Goal: Task Accomplishment & Management: Complete application form

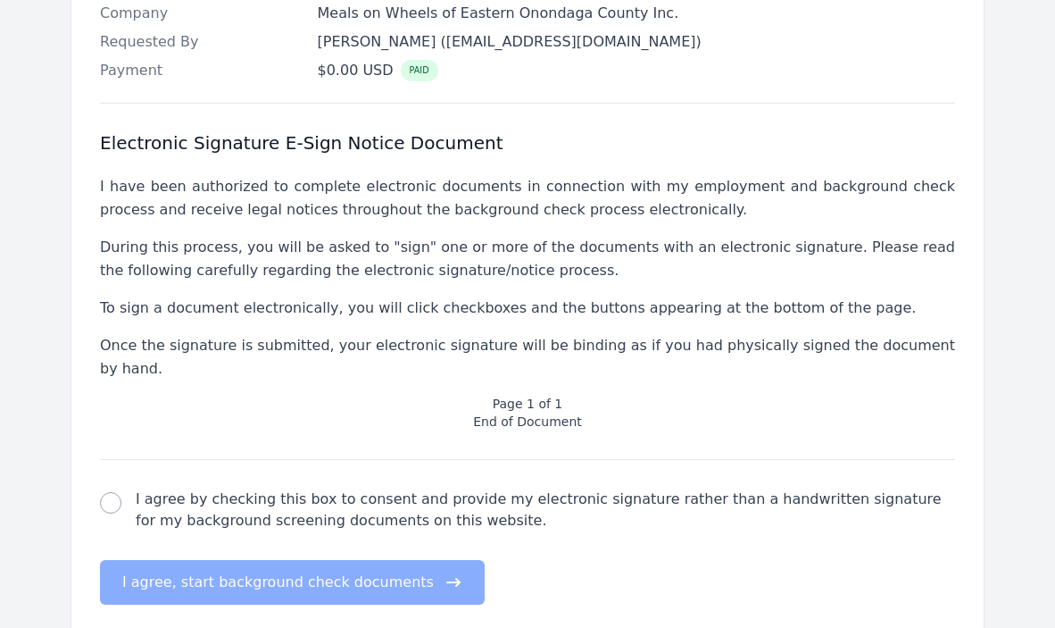
scroll to position [544, 0]
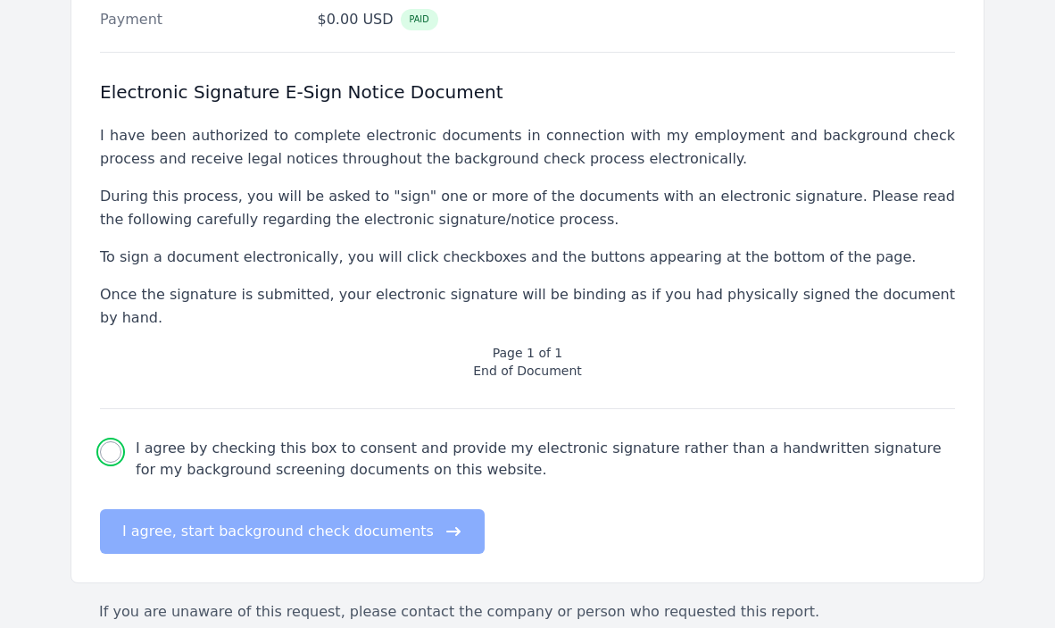
click at [110, 441] on input "I agree by checking this box to consent and provide my electronic signature rat…" at bounding box center [110, 451] width 21 height 21
checkbox input "true"
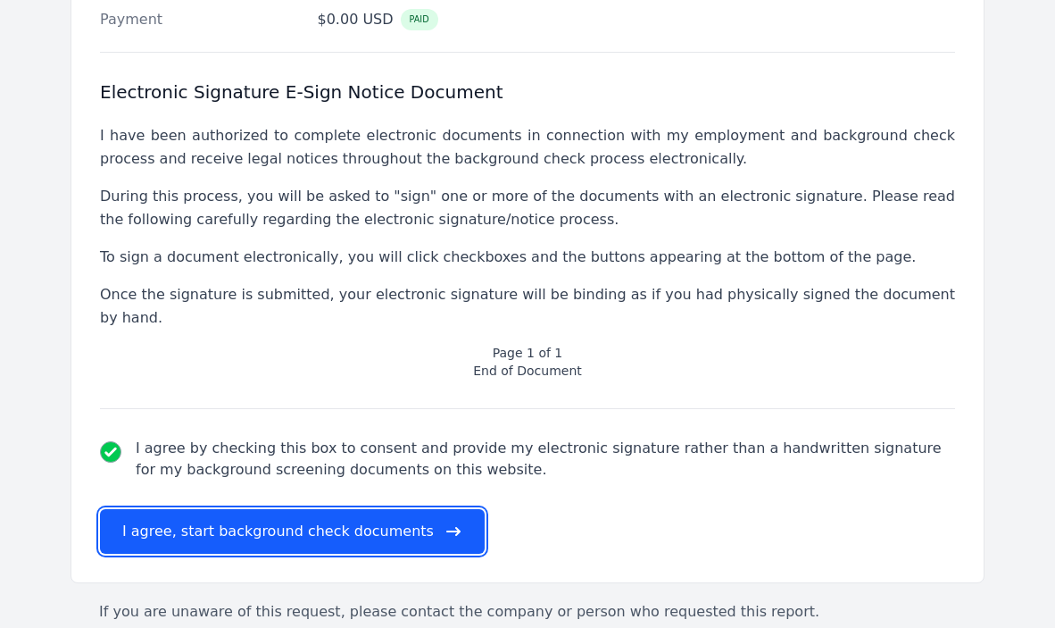
click at [225, 509] on button "I agree, start background check documents" at bounding box center [292, 531] width 385 height 45
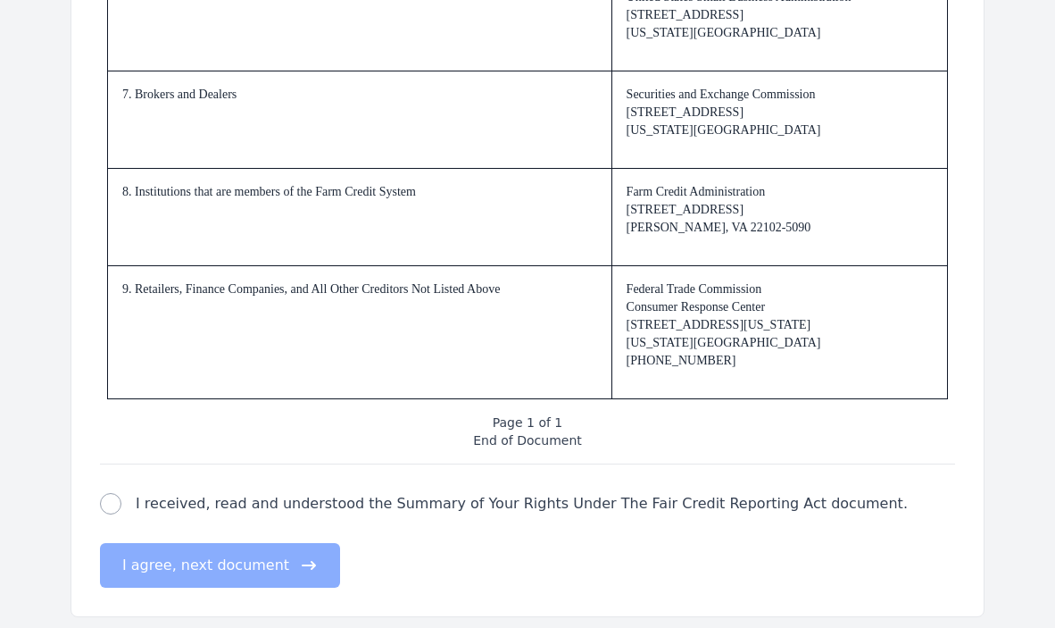
scroll to position [2760, 0]
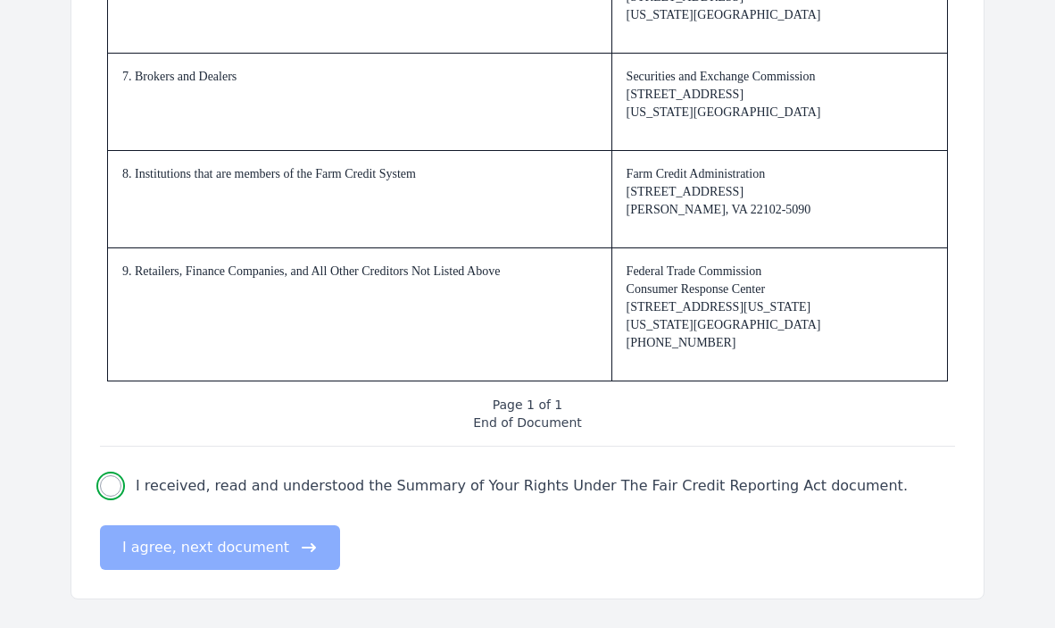
click at [107, 481] on input "I received, read and understood the Summary of Your Rights Under The Fair Credi…" at bounding box center [110, 485] width 21 height 21
checkbox input "true"
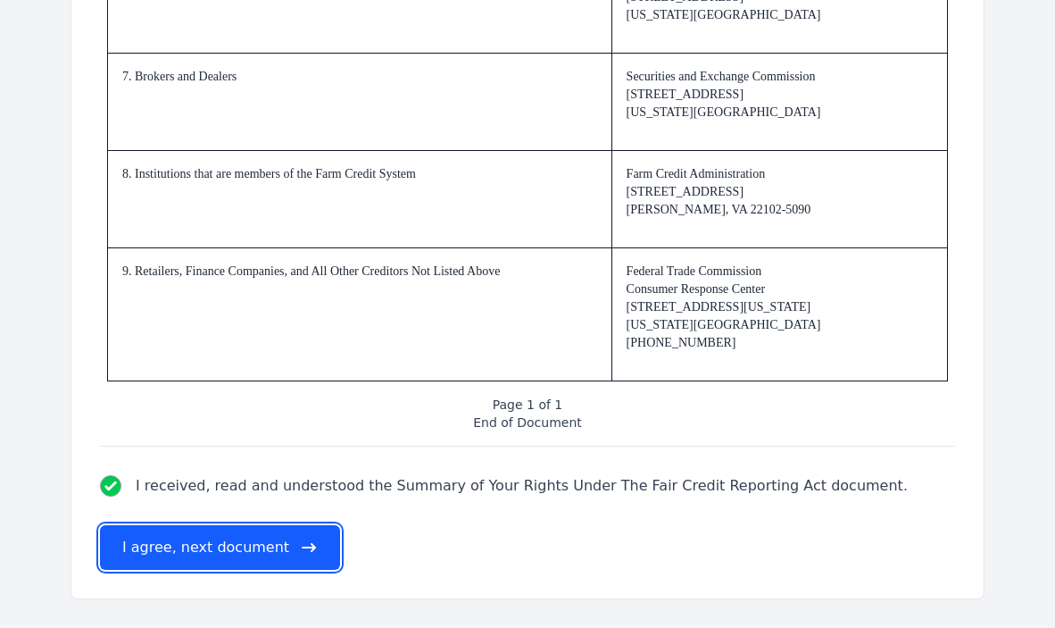
drag, startPoint x: 179, startPoint y: 543, endPoint x: 221, endPoint y: 542, distance: 42.0
click at [179, 543] on button "I agree, next document" at bounding box center [220, 547] width 240 height 45
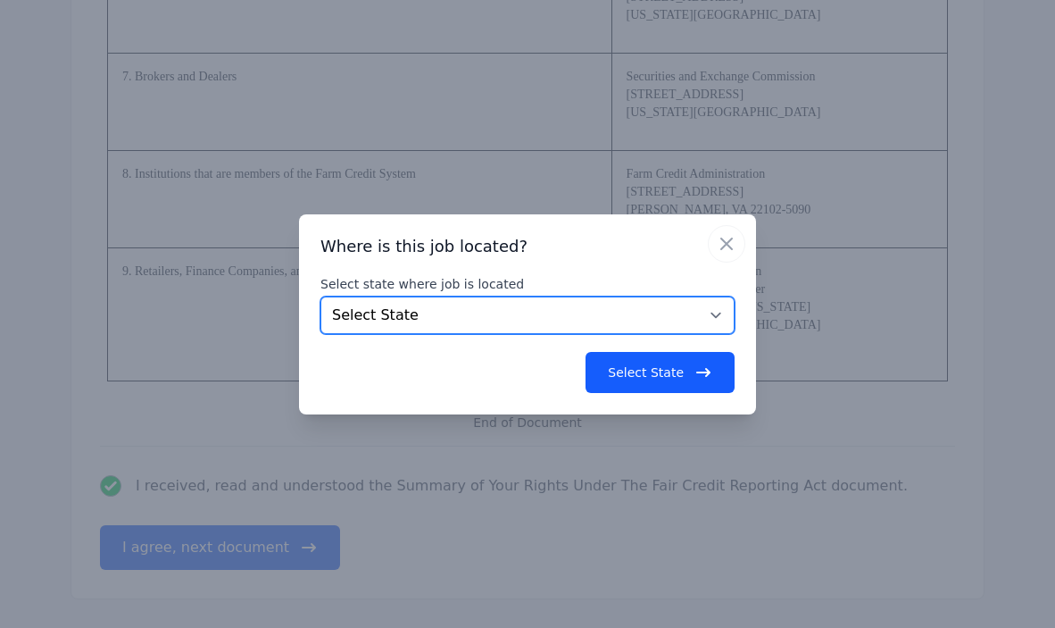
click at [342, 313] on select "Select State [US_STATE] [US_STATE] [US_STATE] [US_STATE] [US_STATE] [US_STATE] …" at bounding box center [528, 315] width 414 height 38
select select "NY"
click at [321, 296] on select "Select State [US_STATE] [US_STATE] [US_STATE] [US_STATE] [US_STATE] [US_STATE] …" at bounding box center [528, 315] width 414 height 38
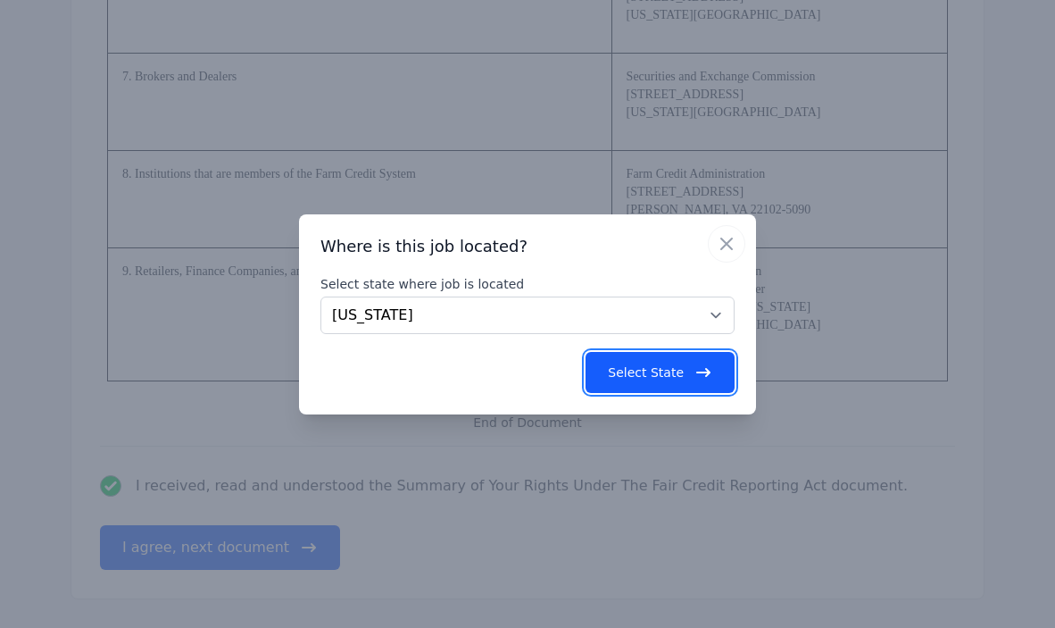
click at [660, 376] on button "Select State" at bounding box center [660, 372] width 149 height 41
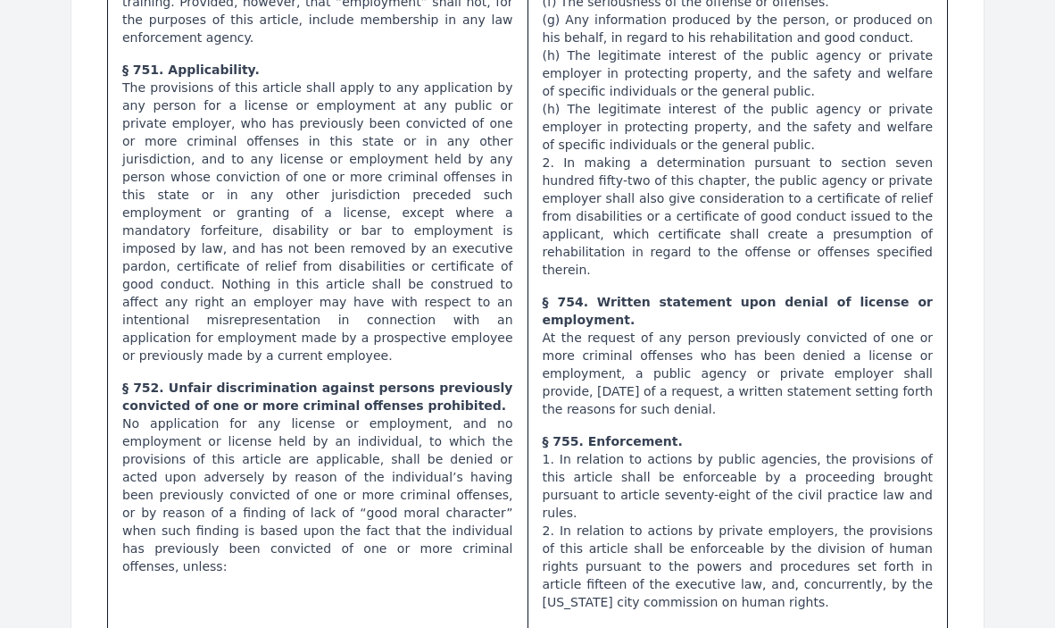
scroll to position [1113, 0]
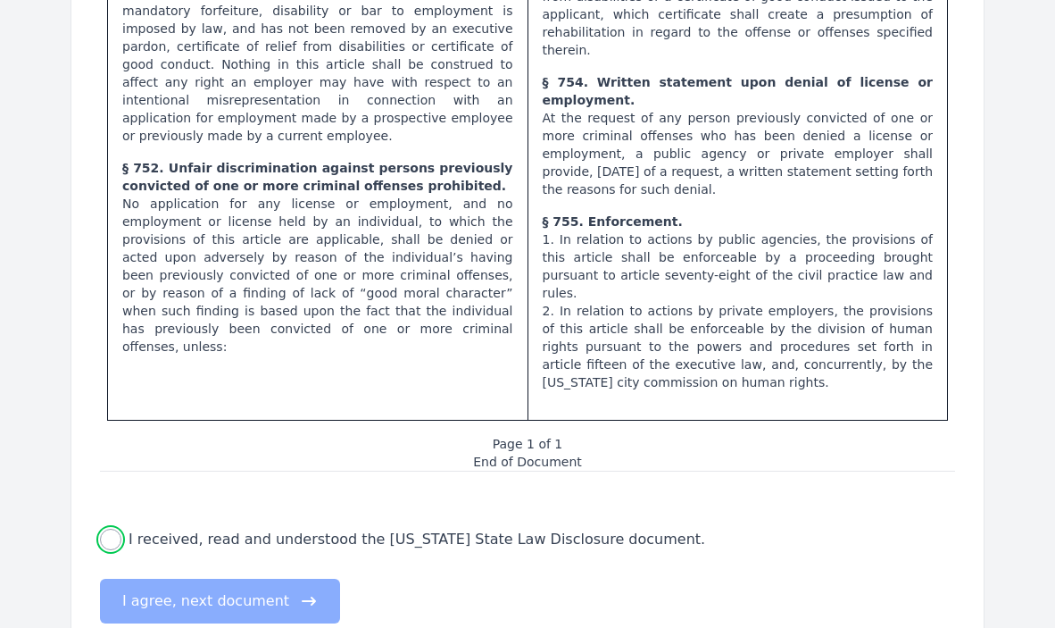
click at [110, 529] on input "I received, read and understood the [US_STATE] State Law Disclosure document." at bounding box center [110, 539] width 21 height 21
checkbox input "true"
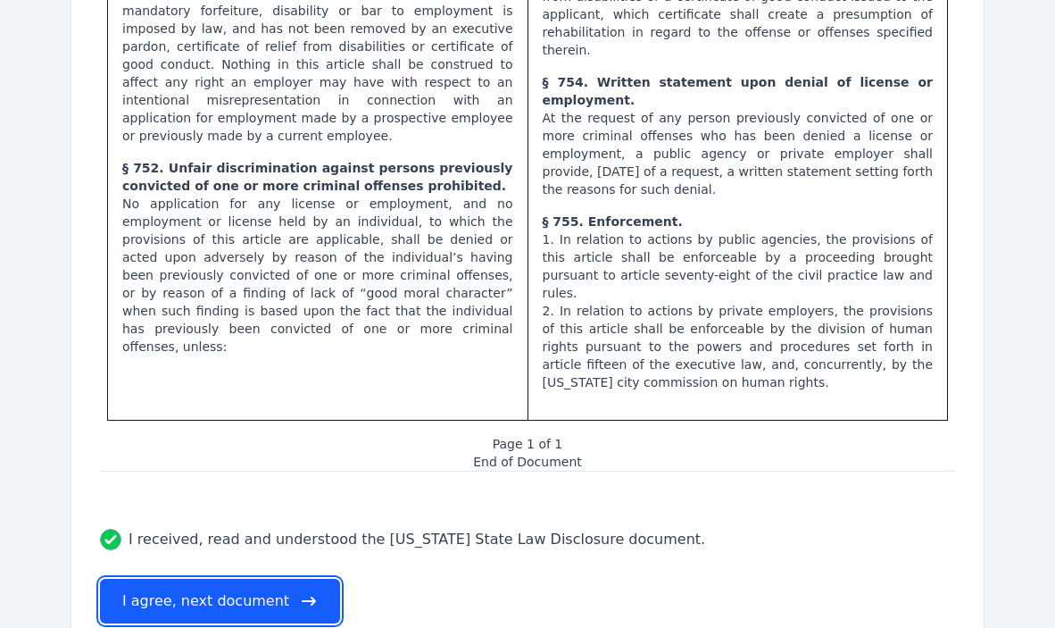
click at [169, 579] on button "I agree, next document" at bounding box center [220, 601] width 240 height 45
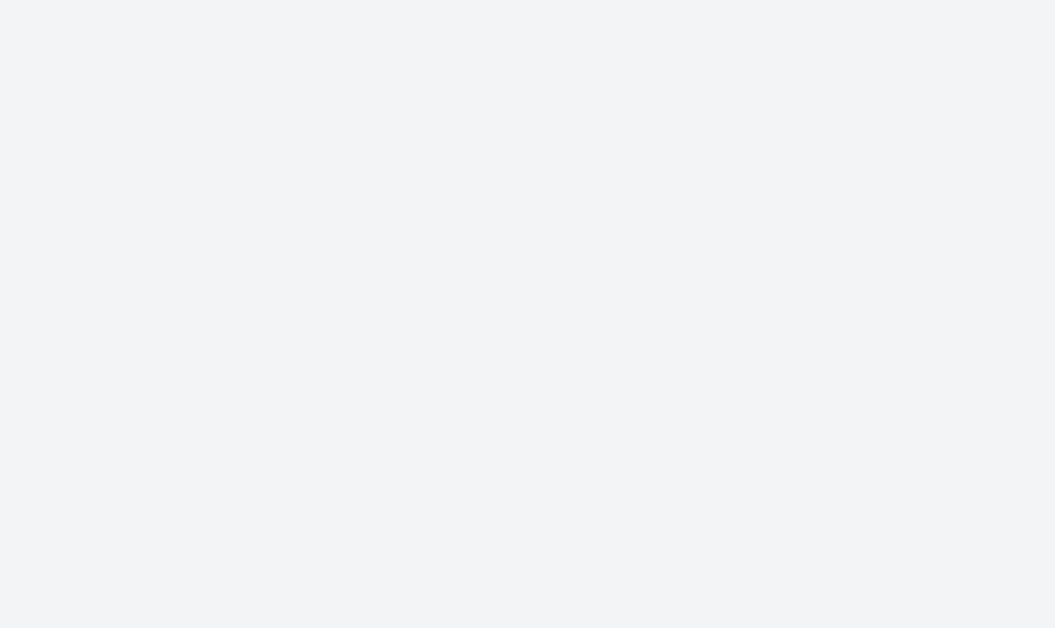
scroll to position [0, 0]
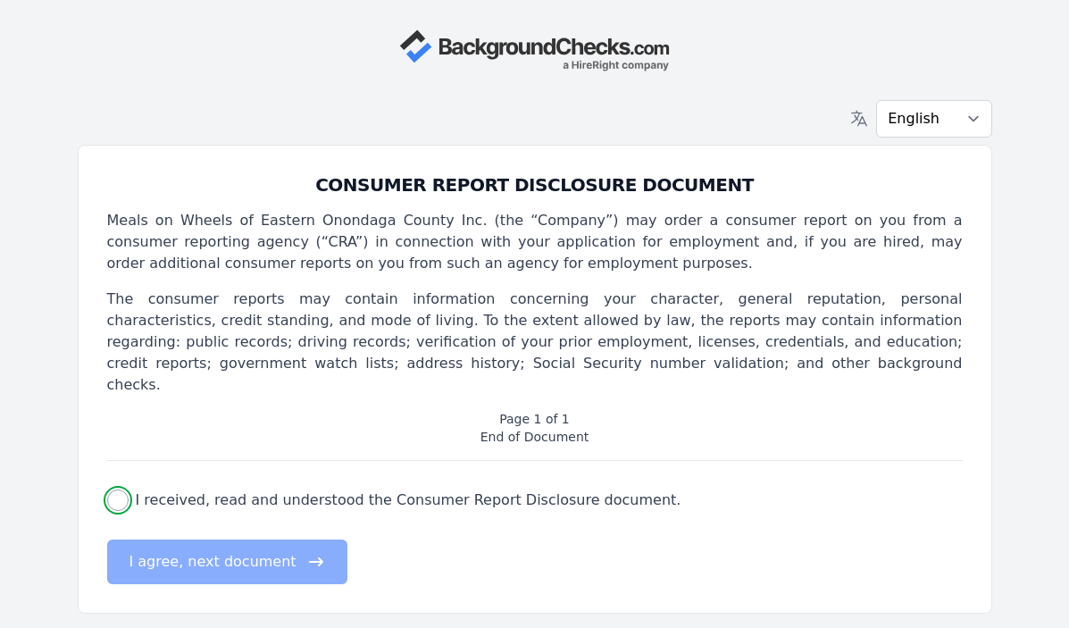
click at [117, 489] on input "I received, read and understood the Consumer Report Disclosure document." at bounding box center [117, 499] width 21 height 21
checkbox input "true"
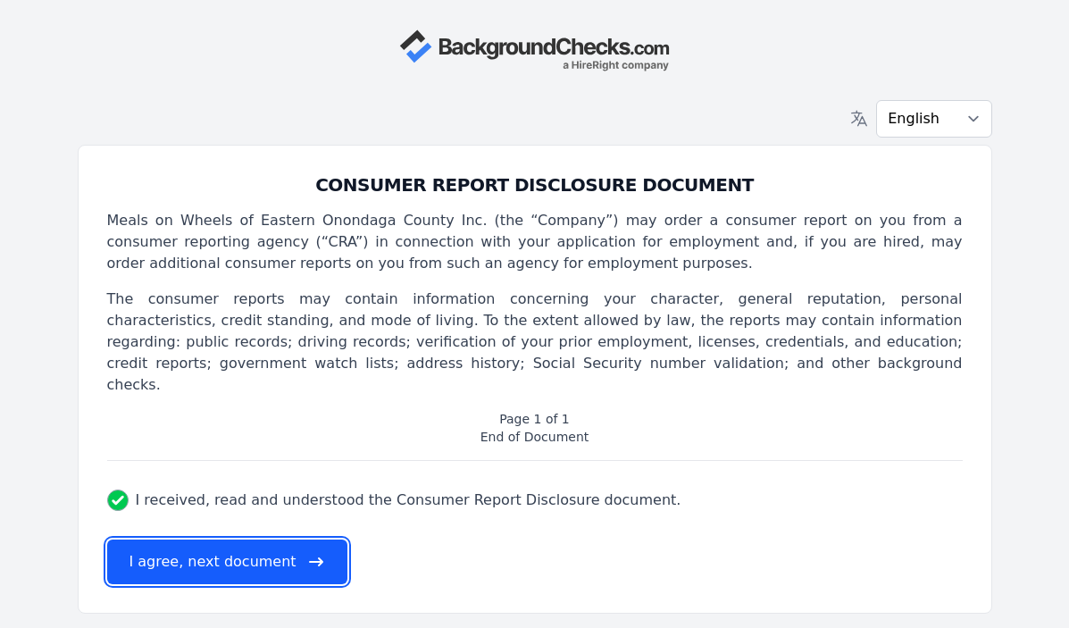
click at [213, 539] on button "I agree, next document" at bounding box center [227, 561] width 240 height 45
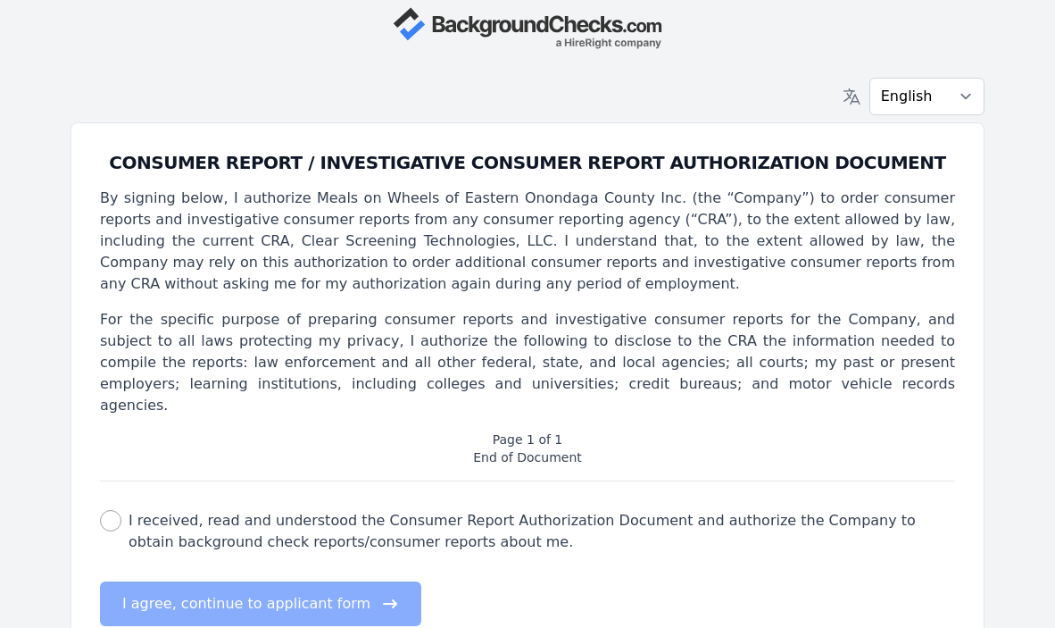
scroll to position [57, 0]
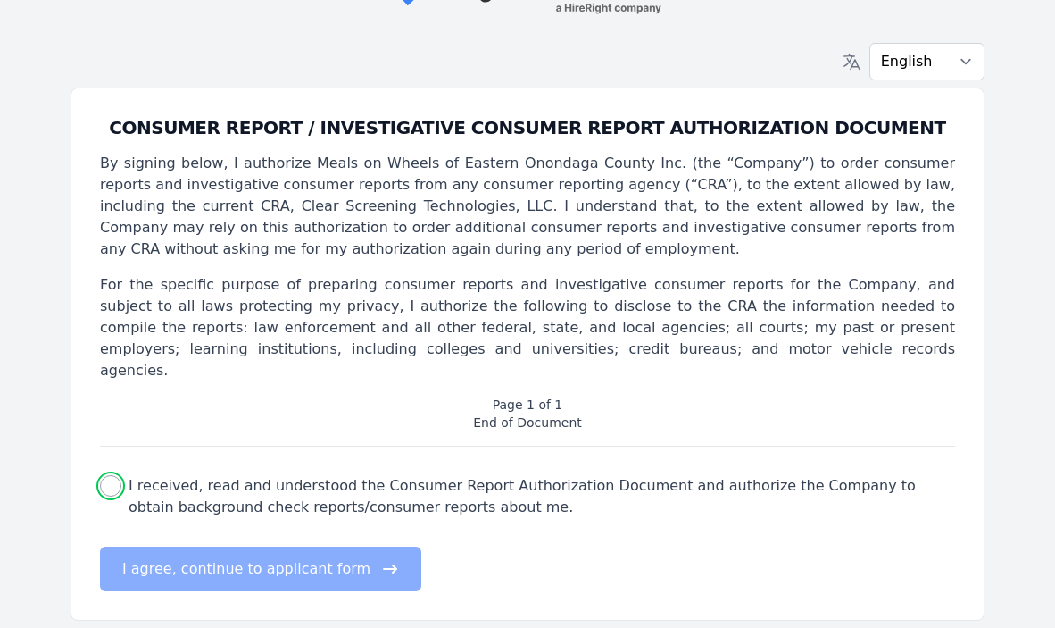
click at [108, 475] on input "I received, read and understood the Consumer Report Authorization Document and …" at bounding box center [110, 485] width 21 height 21
checkbox input "true"
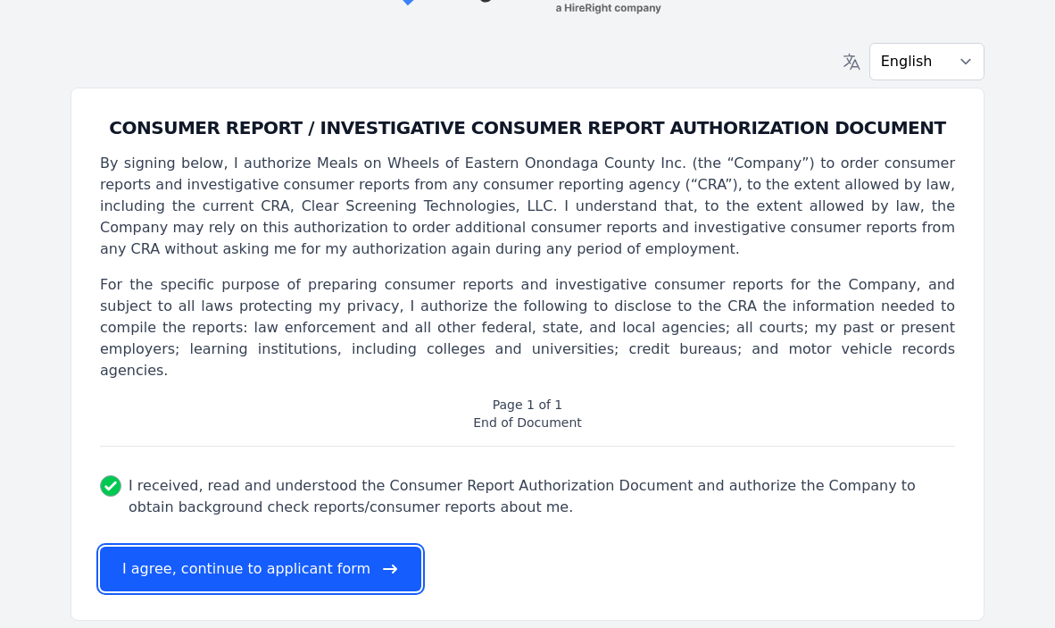
click at [236, 546] on button "I agree, continue to applicant form" at bounding box center [260, 568] width 321 height 45
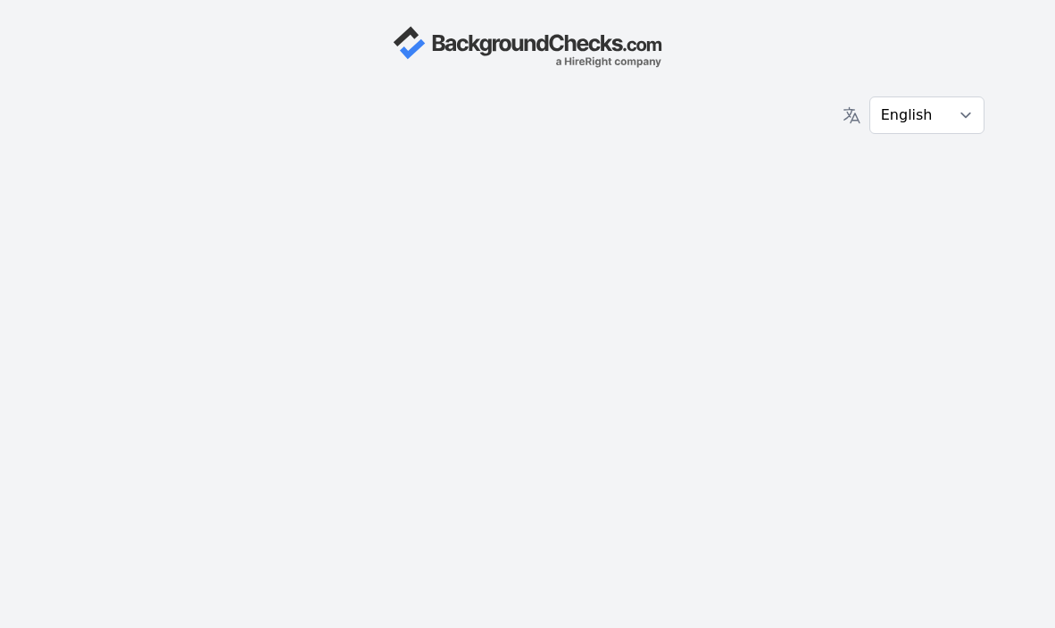
scroll to position [0, 0]
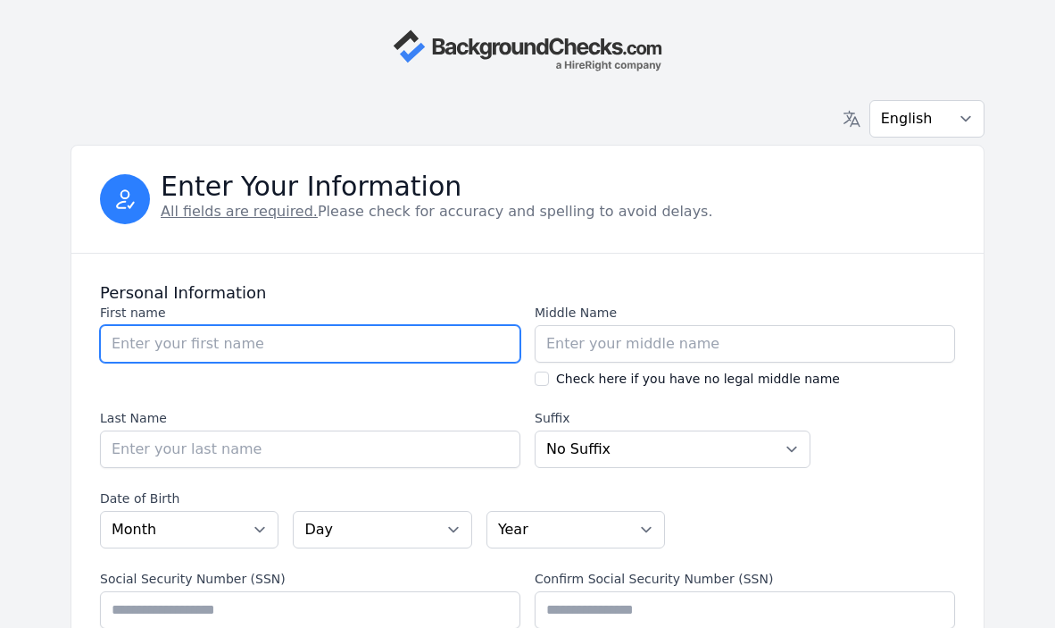
click at [132, 343] on input "First name" at bounding box center [310, 344] width 421 height 38
type input "[PERSON_NAME]"
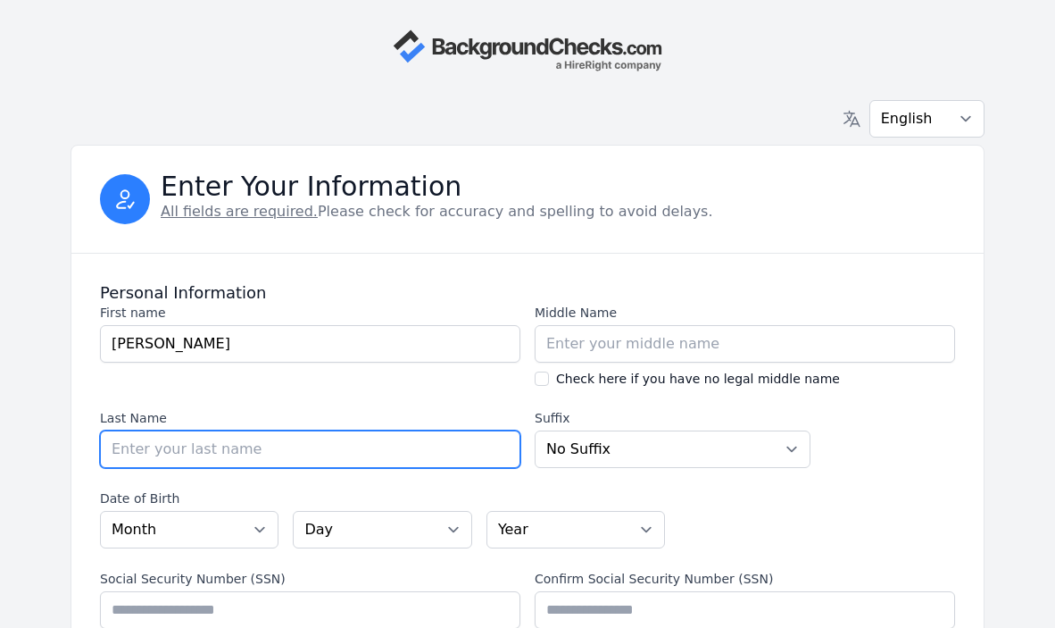
type input "[PERSON_NAME]"
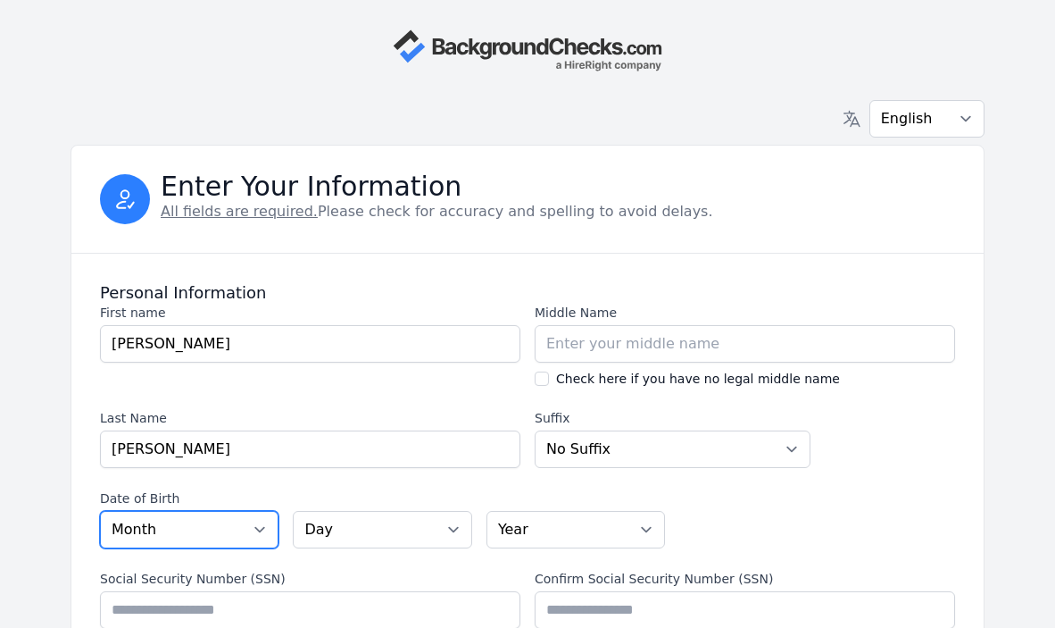
click at [263, 530] on select "Month [DATE] - [DATE] - [DATE] - [DATE] - [DATE] - [DATE] - [DATE] - [DATE] - […" at bounding box center [189, 530] width 179 height 38
select select "09"
click at [100, 511] on select "Month [DATE] - [DATE] - [DATE] - [DATE] - [DATE] - [DATE] - [DATE] - [DATE] - […" at bounding box center [189, 530] width 179 height 38
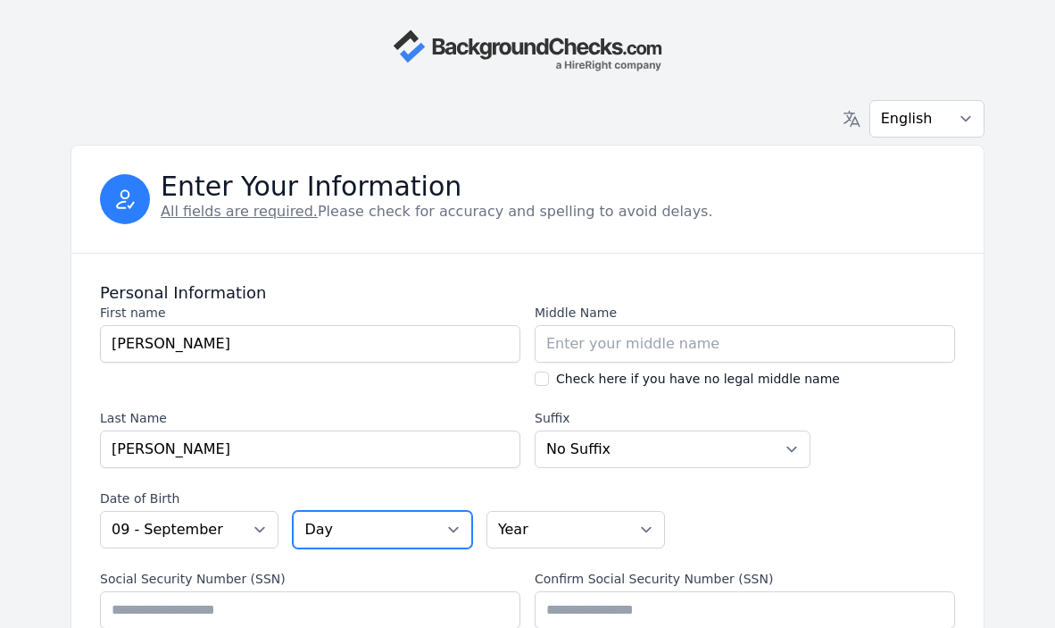
click at [454, 529] on select "Day 01 02 03 04 05 06 07 08 09 10 11 12 13 14 15 16 17 18 19 20 21 22 23 24 25 …" at bounding box center [382, 530] width 179 height 38
select select "11"
click at [293, 511] on select "Day 01 02 03 04 05 06 07 08 09 10 11 12 13 14 15 16 17 18 19 20 21 22 23 24 25 …" at bounding box center [382, 530] width 179 height 38
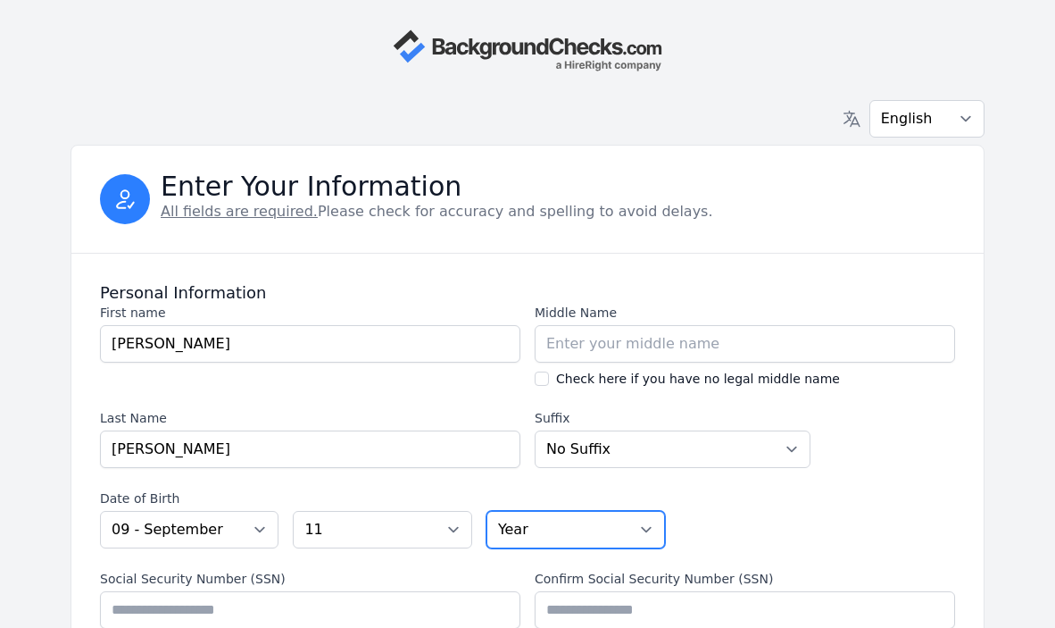
click at [645, 528] on select "Year [DATE] 2006 2005 2004 2003 2002 2001 2000 1999 1998 1997 1996 1995 1994 19…" at bounding box center [576, 530] width 179 height 38
select select "1951"
click at [487, 511] on select "Year [DATE] 2006 2005 2004 2003 2002 2001 2000 1999 1998 1997 1996 1995 1994 19…" at bounding box center [576, 530] width 179 height 38
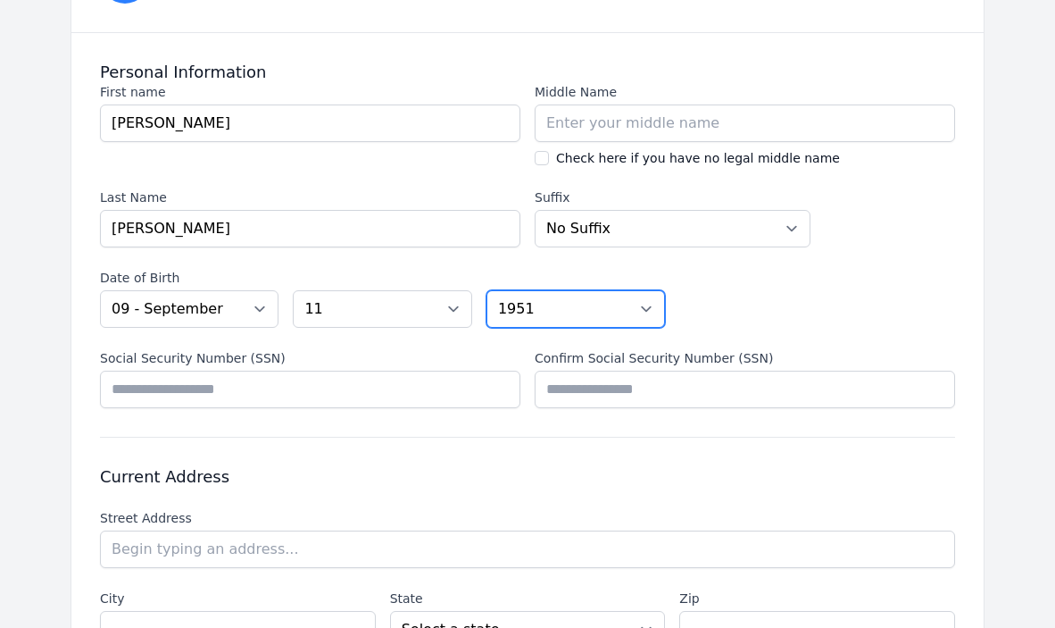
scroll to position [221, 0]
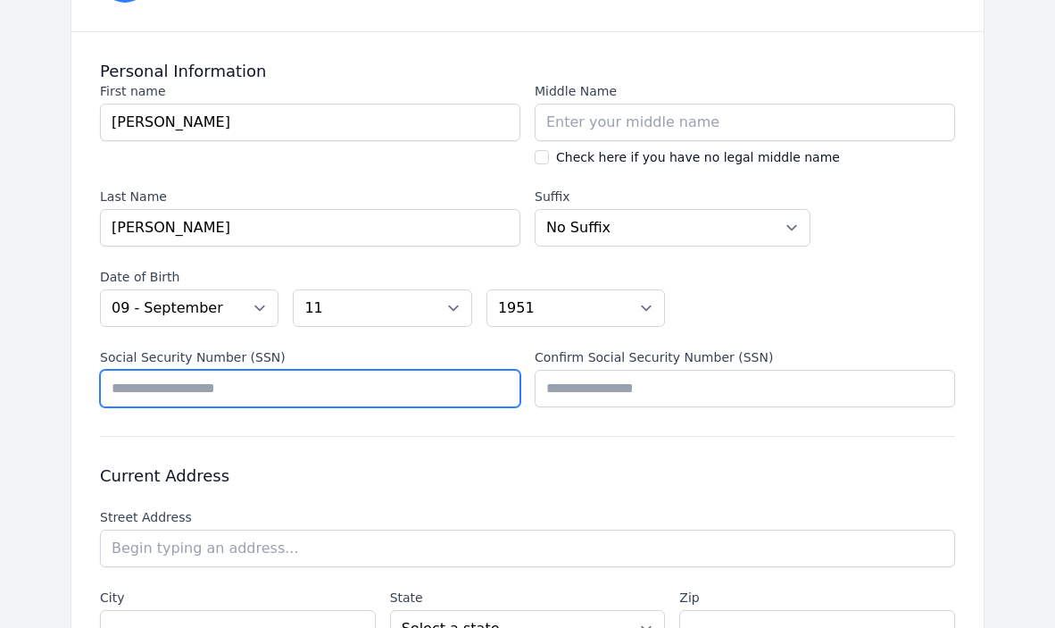
click at [222, 374] on input "Social Security Number (SSN)" at bounding box center [310, 389] width 421 height 38
type input "*********"
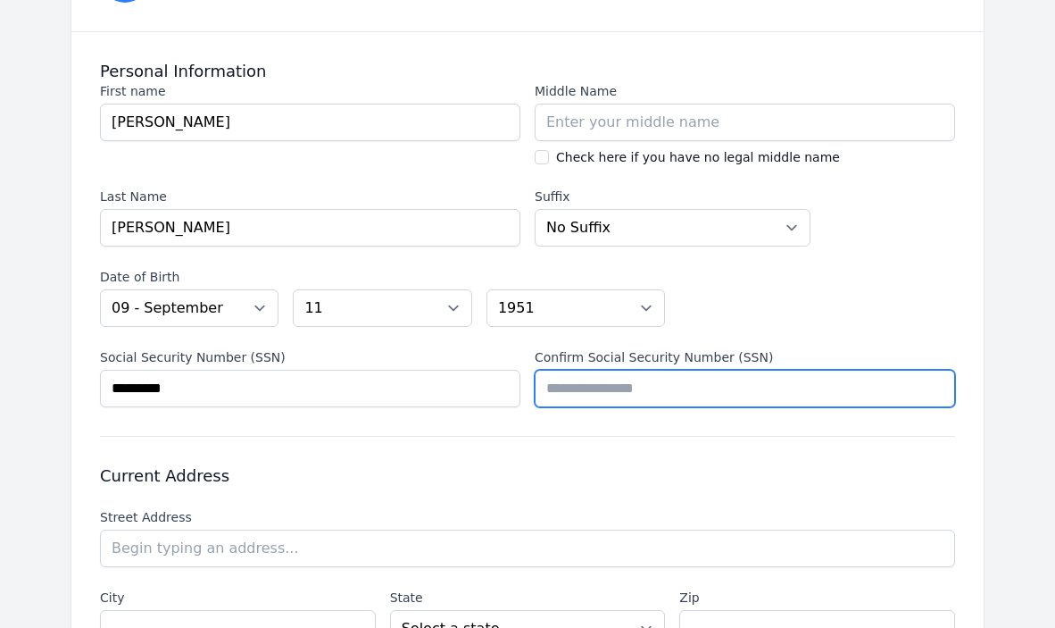
click at [592, 383] on input "Confirm Social Security Number (SSN)" at bounding box center [745, 389] width 421 height 38
type input "*********"
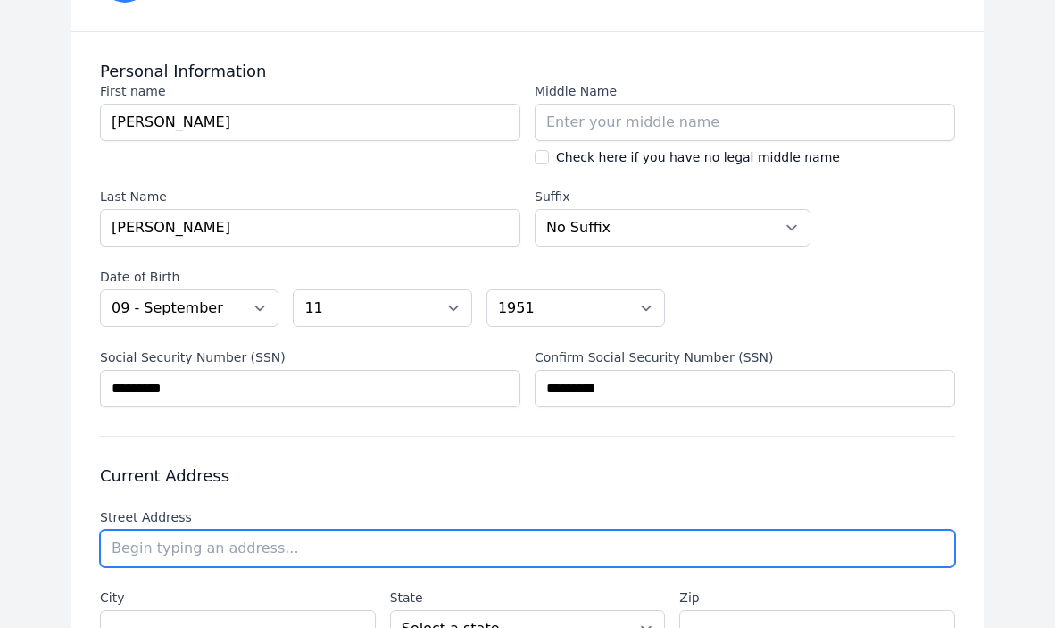
click at [280, 552] on input "text" at bounding box center [527, 549] width 855 height 38
type input "5206 Hook Cir"
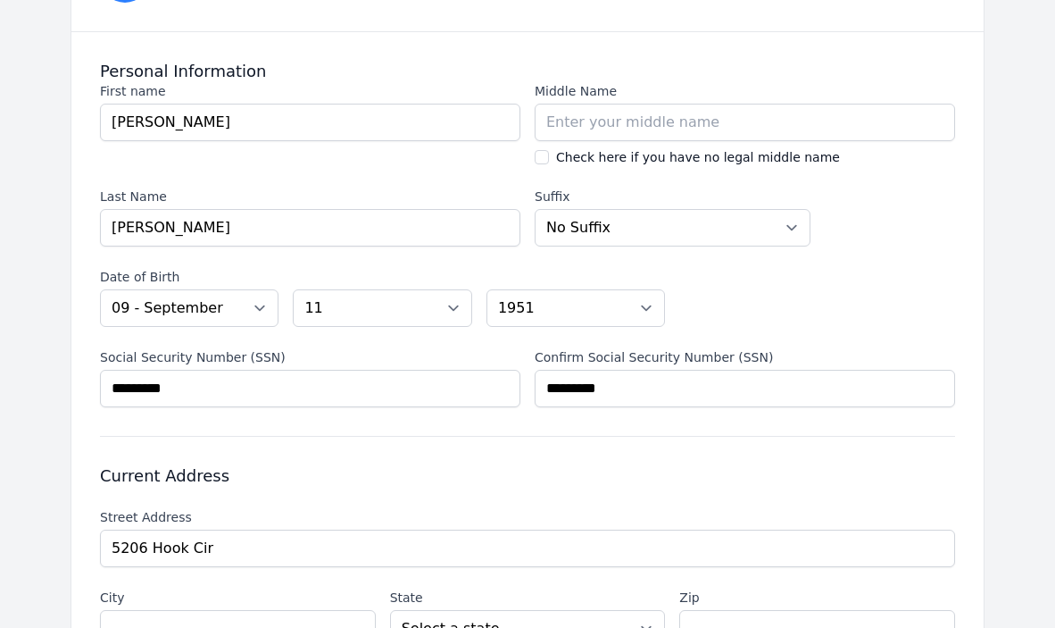
click at [0, 0] on li "[STREET_ADDRESS]" at bounding box center [0, 0] width 0 height 0
type input "[GEOGRAPHIC_DATA]"
select select "NY"
type input "13078"
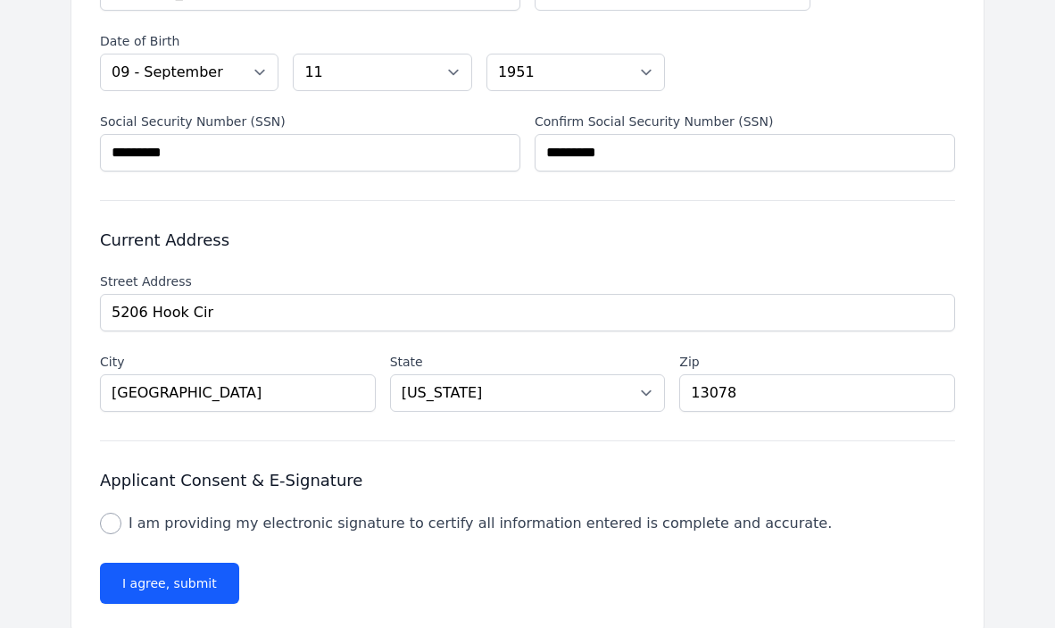
scroll to position [491, 0]
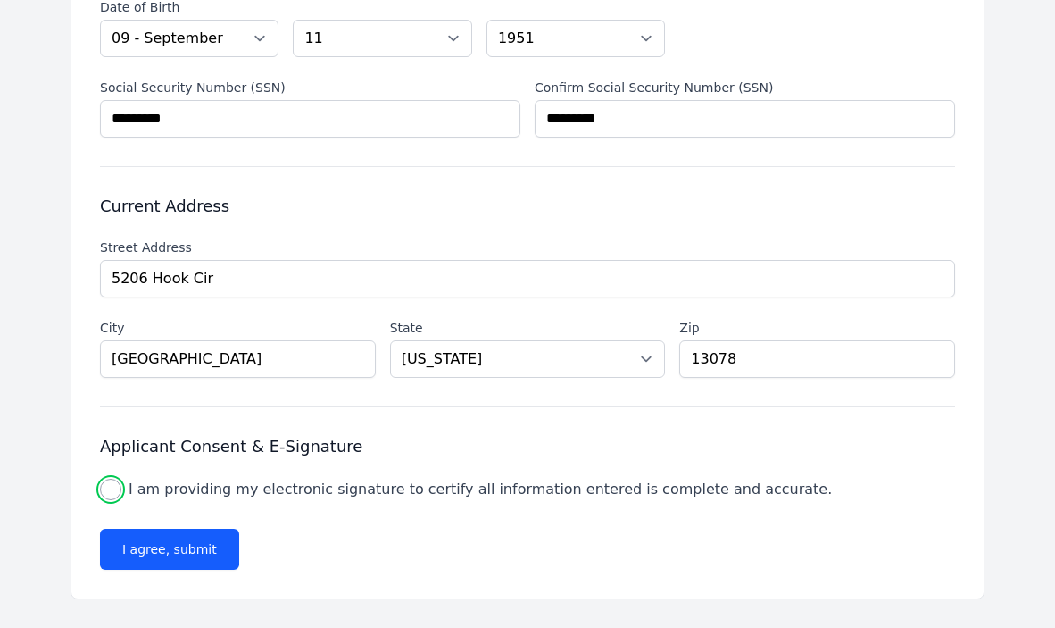
click at [110, 486] on input "I am providing my electronic signature to certify all information entered is co…" at bounding box center [110, 489] width 21 height 21
checkbox input "true"
click at [154, 547] on button "I agree, submit" at bounding box center [169, 549] width 139 height 41
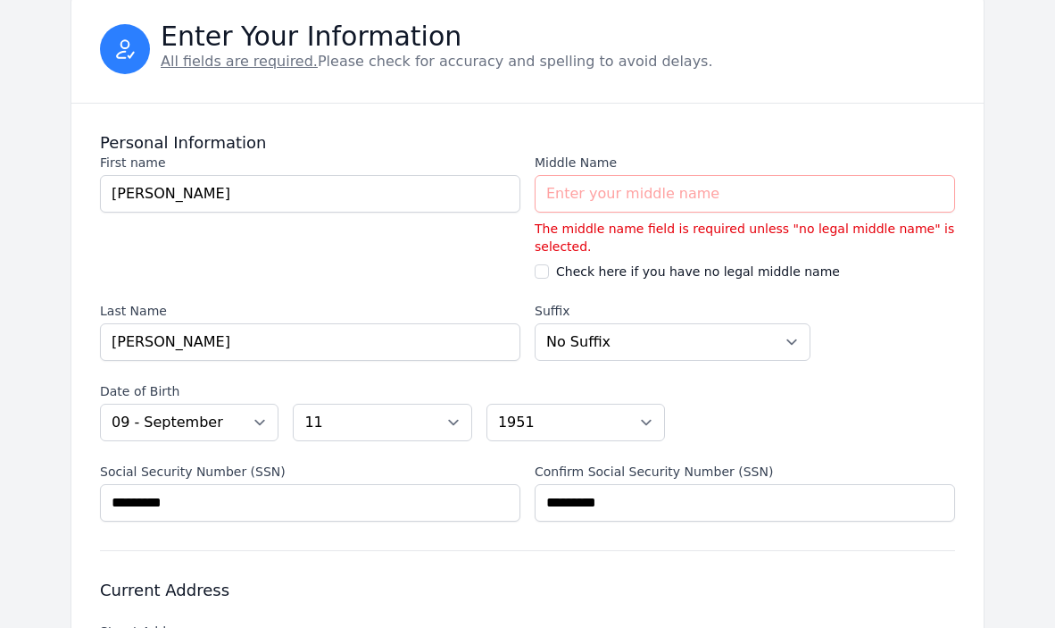
scroll to position [97, 0]
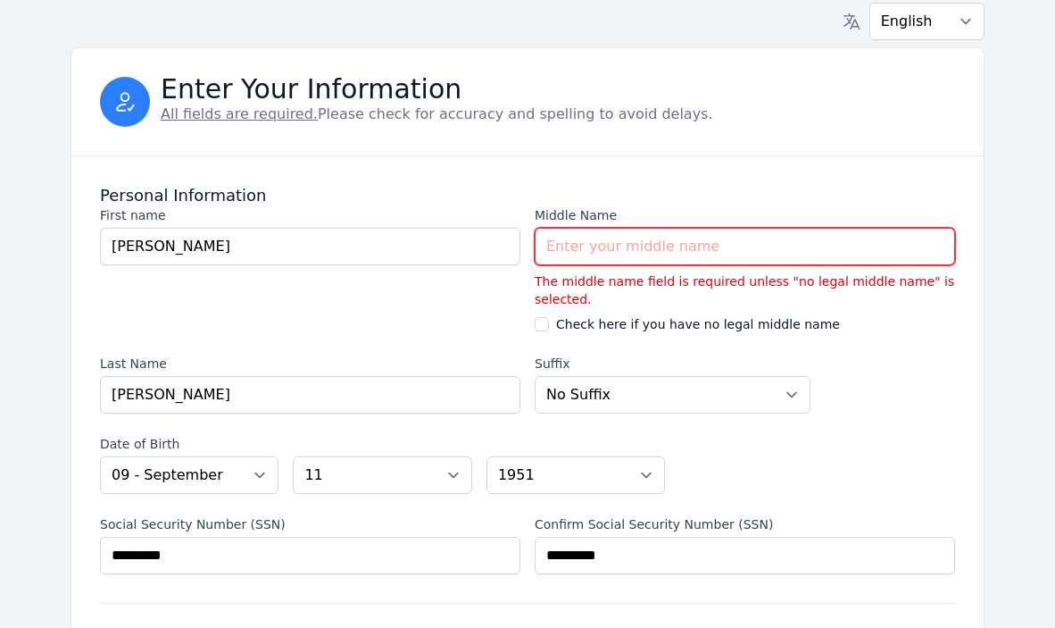
click at [554, 246] on input "Middle Name" at bounding box center [745, 247] width 421 height 38
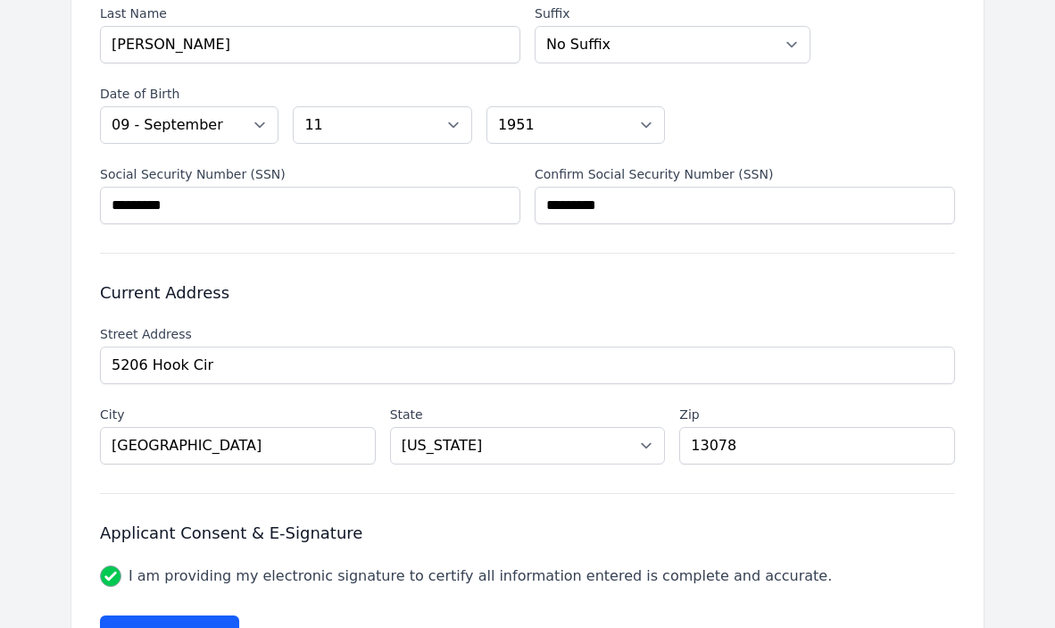
scroll to position [534, 0]
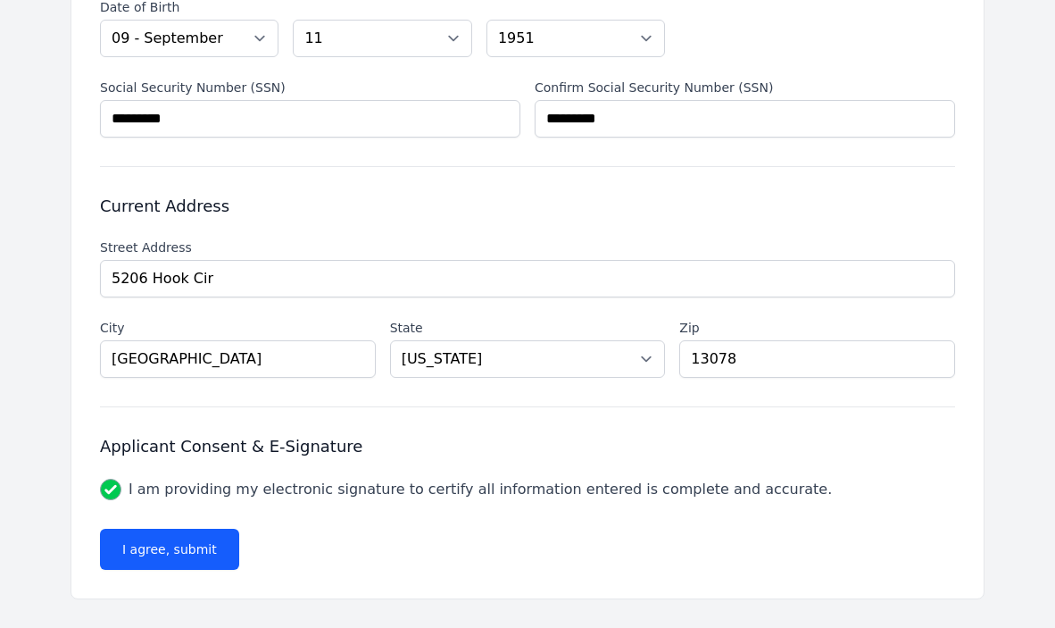
type input "A"
click at [183, 553] on button "I agree, submit" at bounding box center [169, 549] width 139 height 41
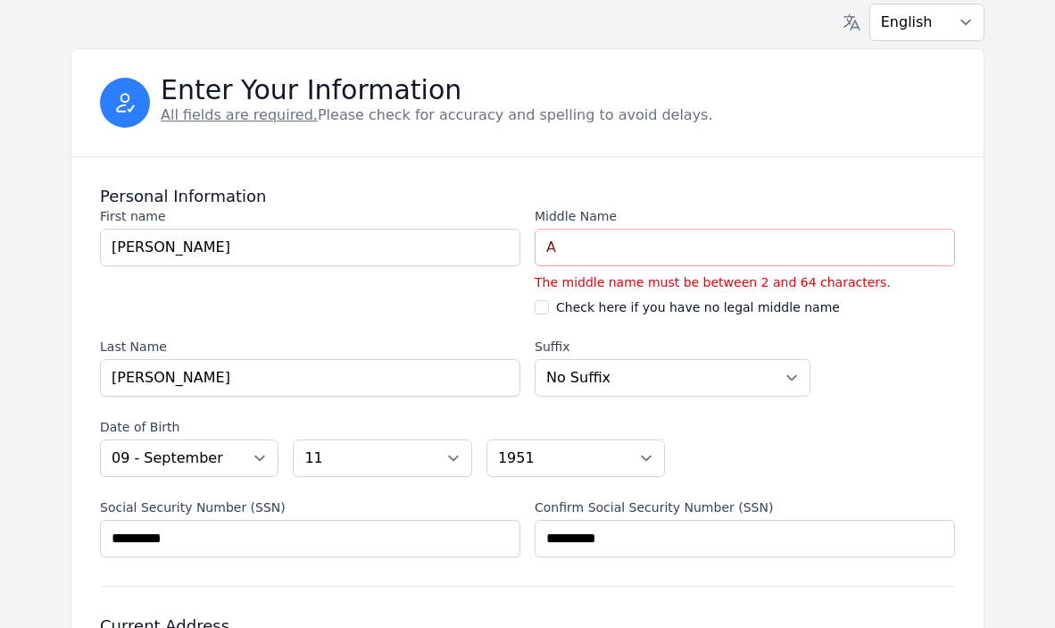
scroll to position [96, 0]
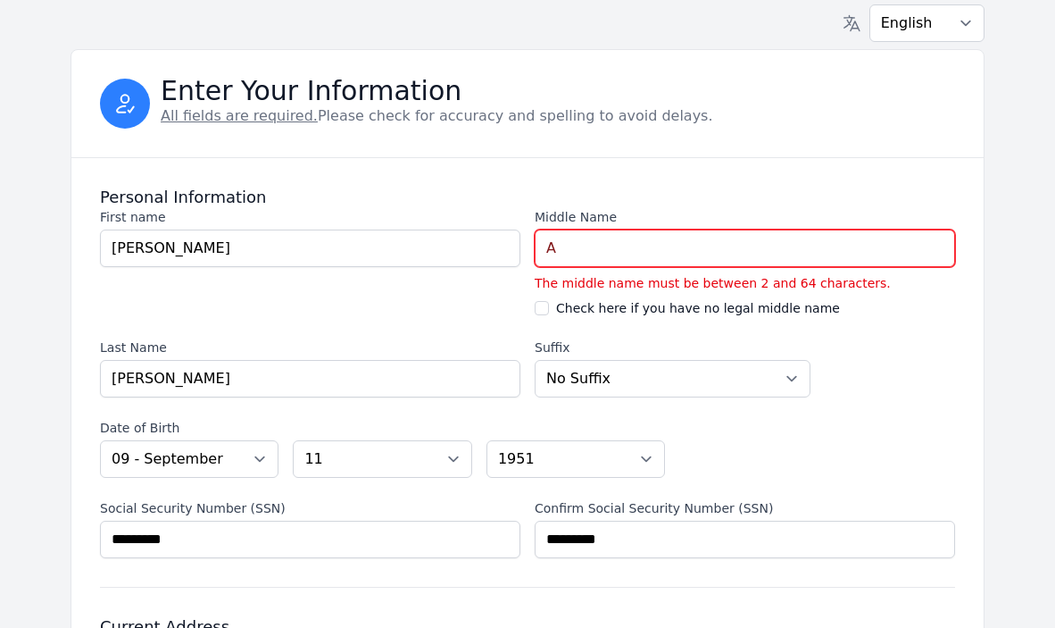
click at [560, 248] on input "A" at bounding box center [745, 248] width 421 height 38
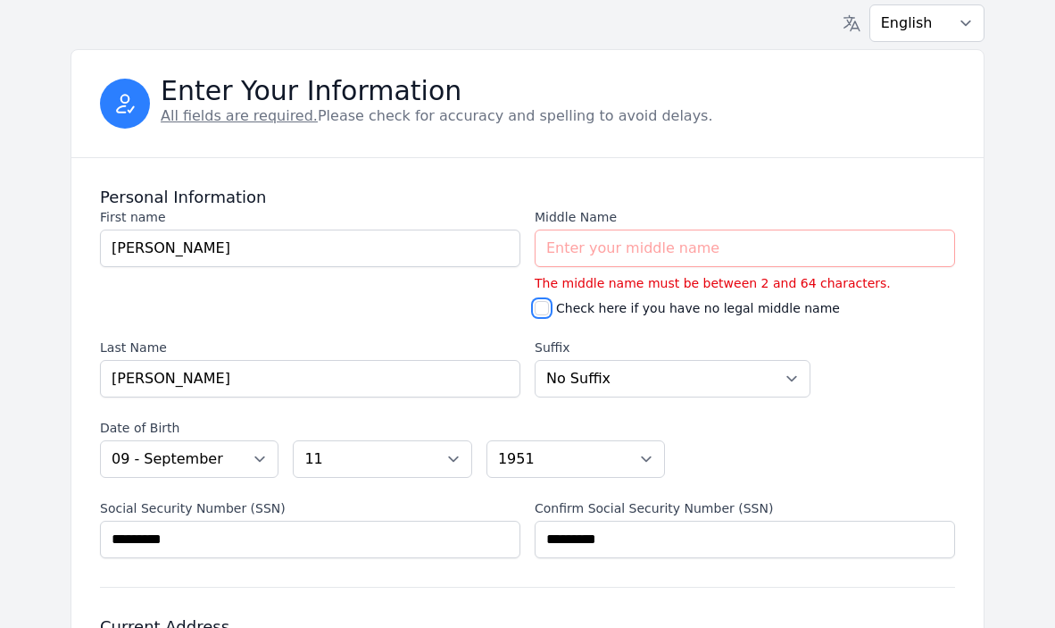
click at [541, 309] on input "Check here if you have no legal middle name" at bounding box center [542, 308] width 14 height 14
checkbox input "true"
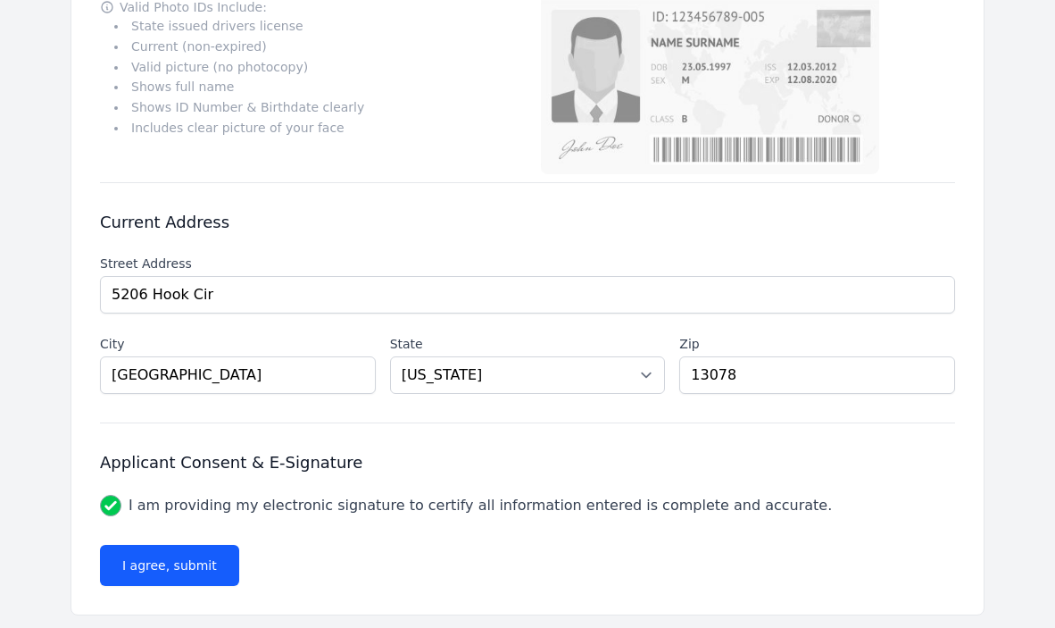
scroll to position [835, 0]
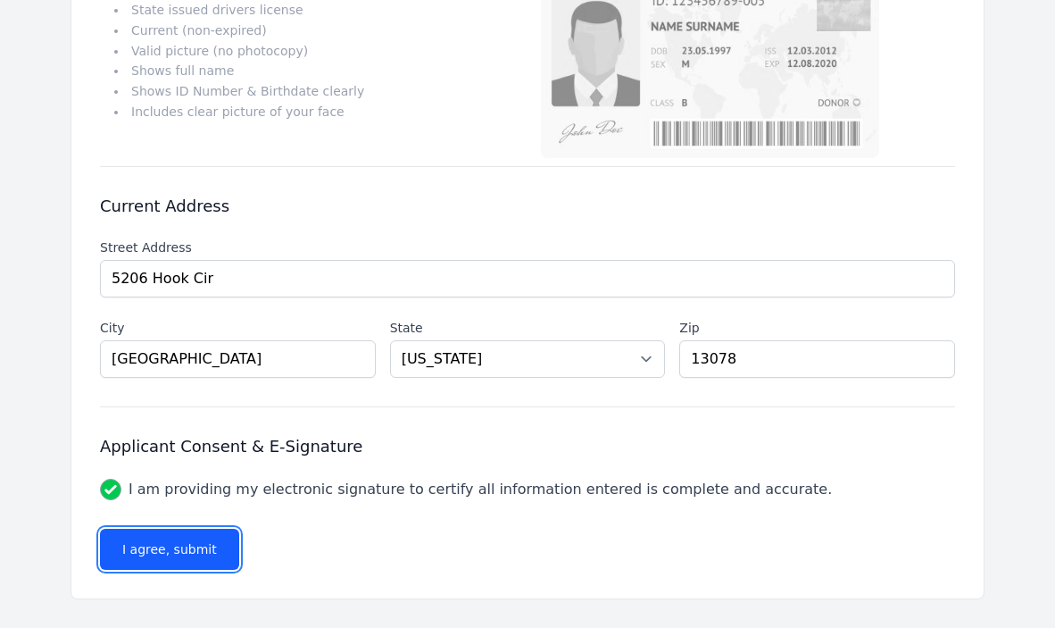
click at [158, 555] on button "I agree, submit" at bounding box center [169, 549] width 139 height 41
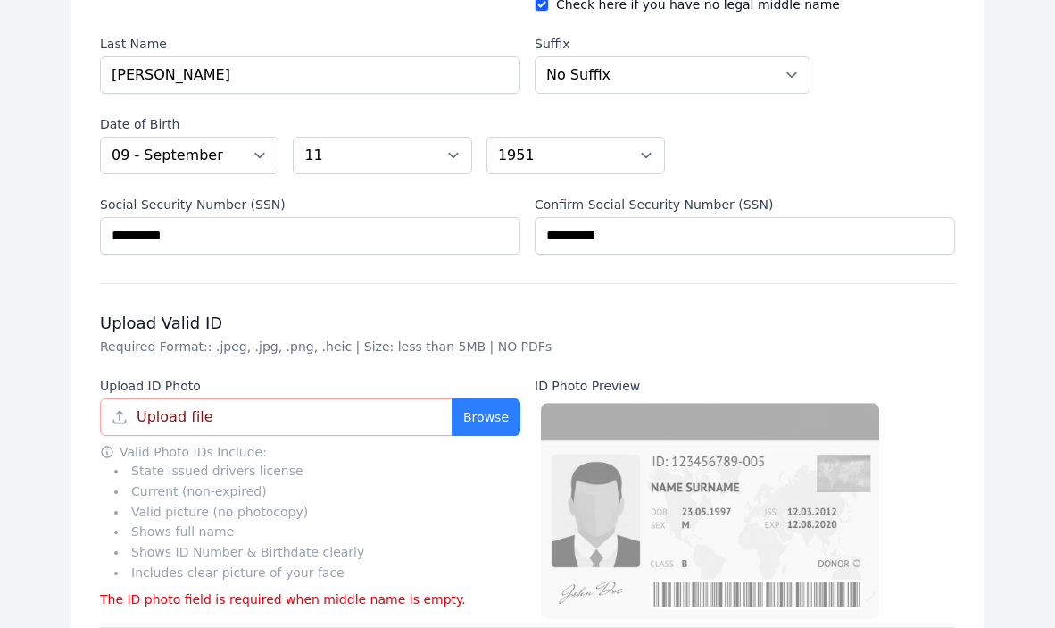
scroll to position [380, 0]
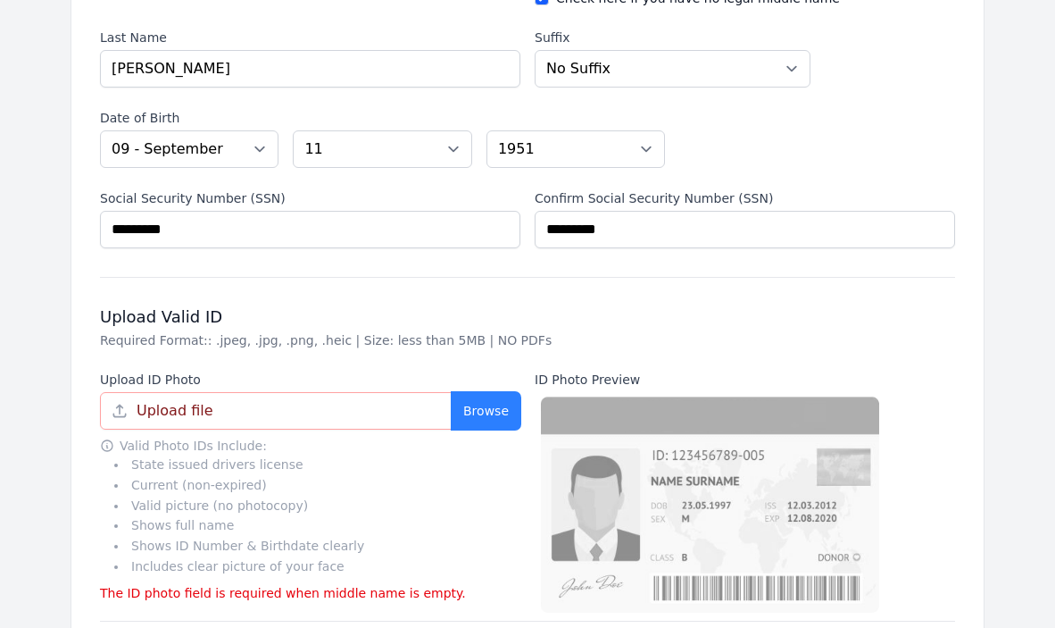
click at [489, 407] on button "Browse" at bounding box center [486, 411] width 69 height 38
type input "IMG_3919.HEIC"
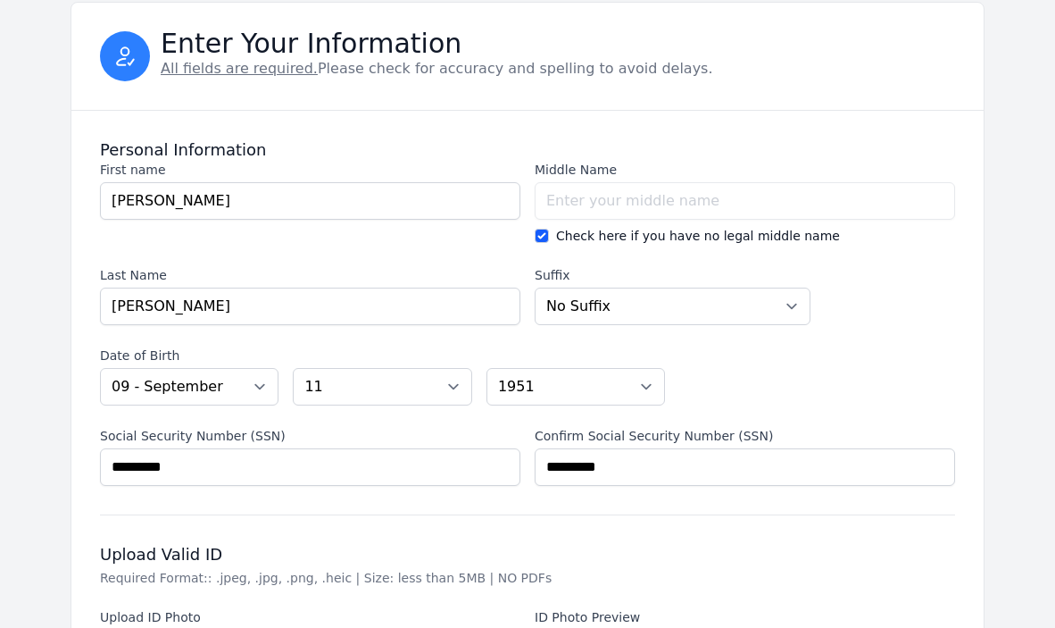
scroll to position [135, 0]
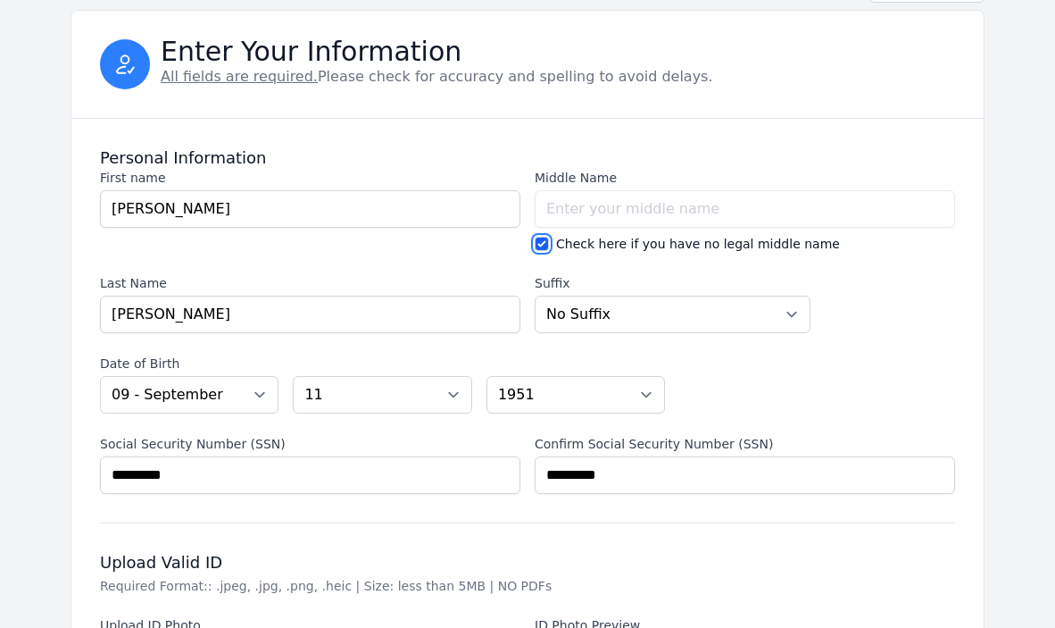
click at [543, 240] on input "Check here if you have no legal middle name" at bounding box center [542, 244] width 14 height 14
checkbox input "false"
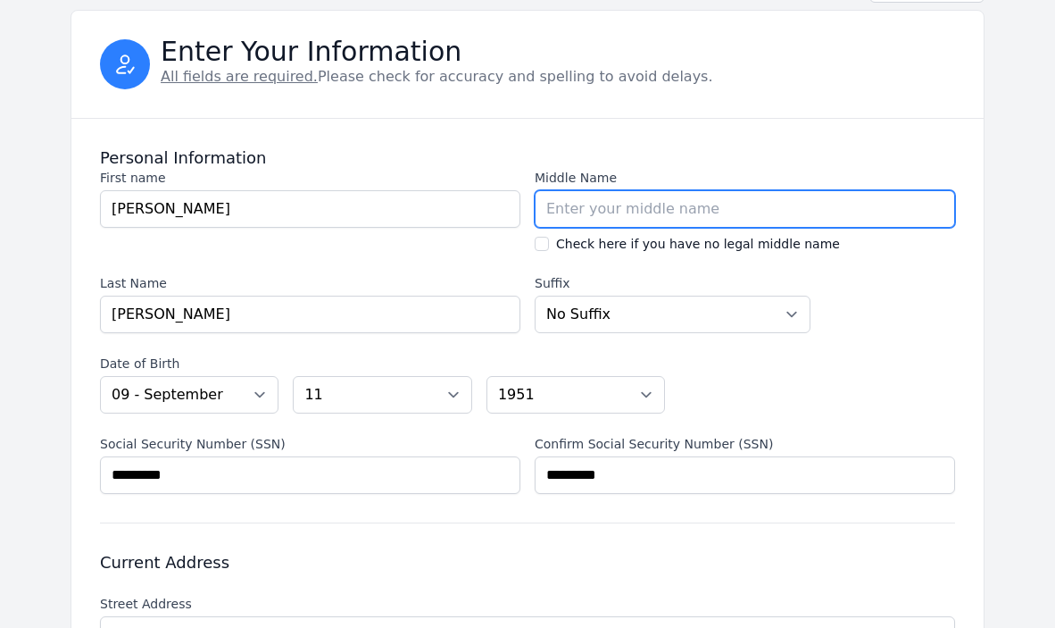
click at [557, 211] on input "Middle Name" at bounding box center [745, 209] width 421 height 38
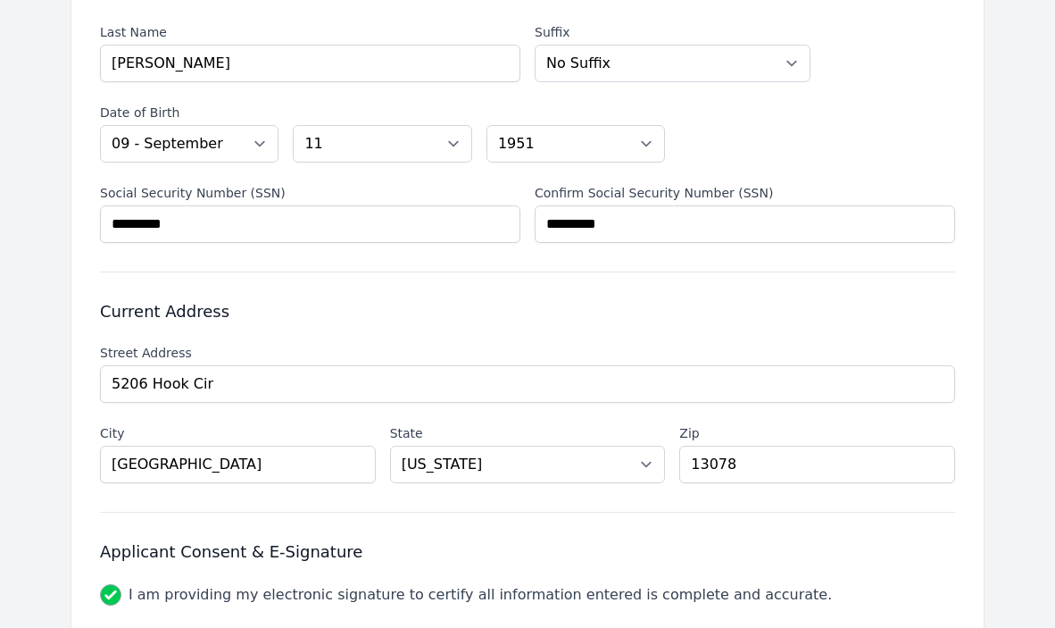
scroll to position [491, 0]
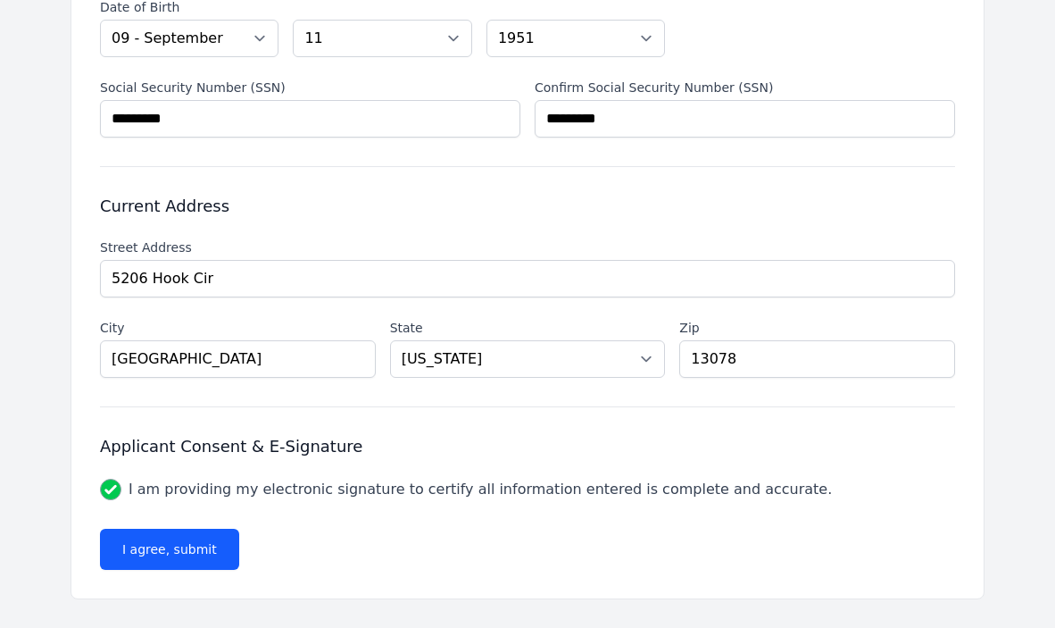
type input "[PERSON_NAME]"
click at [177, 546] on button "I agree, submit" at bounding box center [169, 549] width 139 height 41
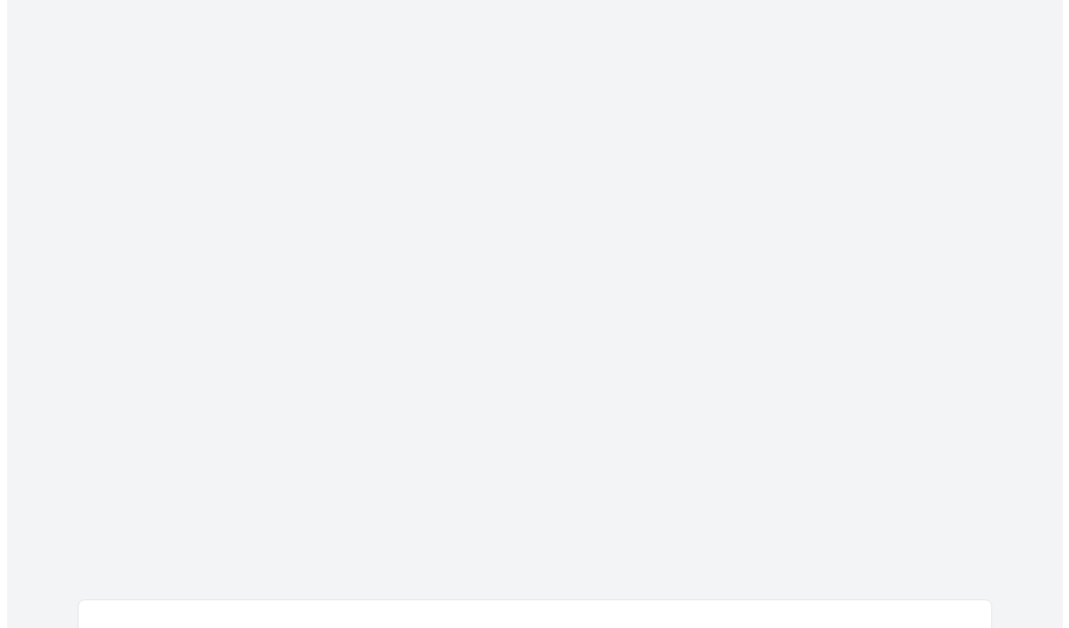
scroll to position [0, 0]
